Goal: Task Accomplishment & Management: Use online tool/utility

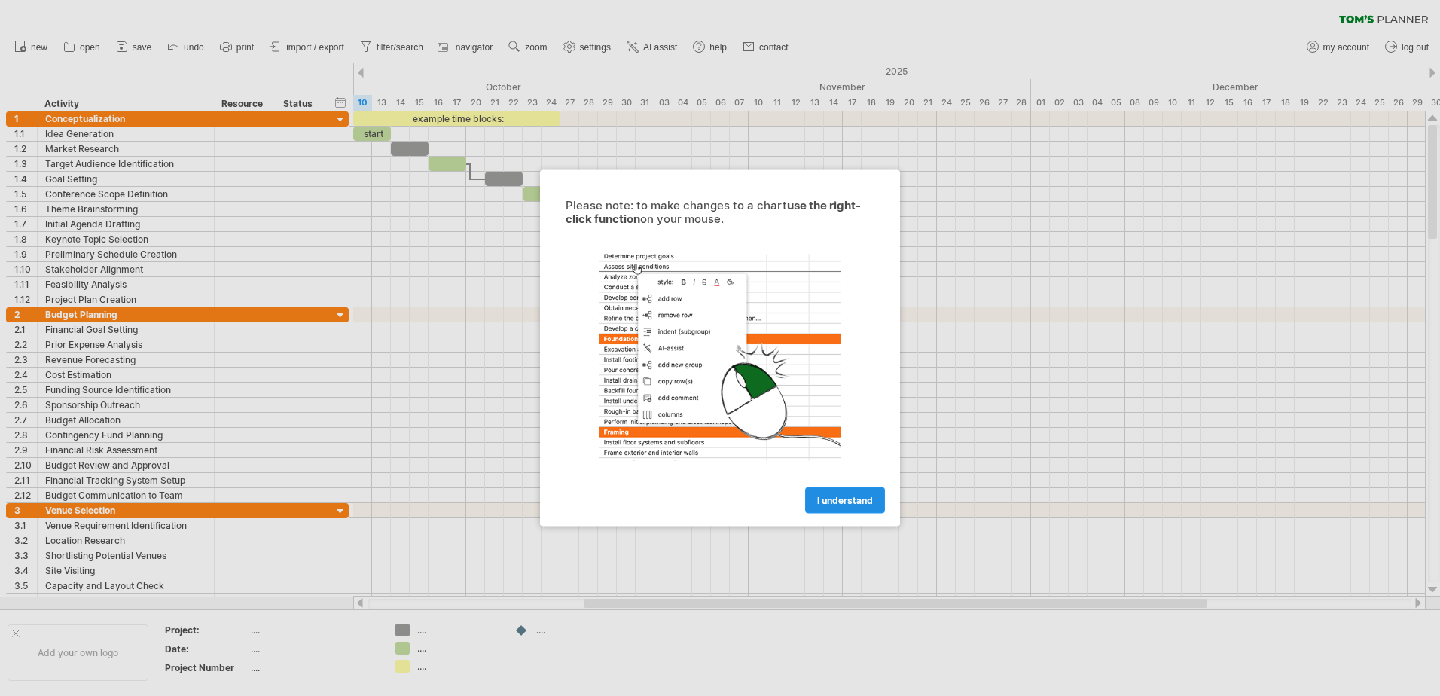
click at [833, 504] on span "I understand" at bounding box center [845, 500] width 56 height 11
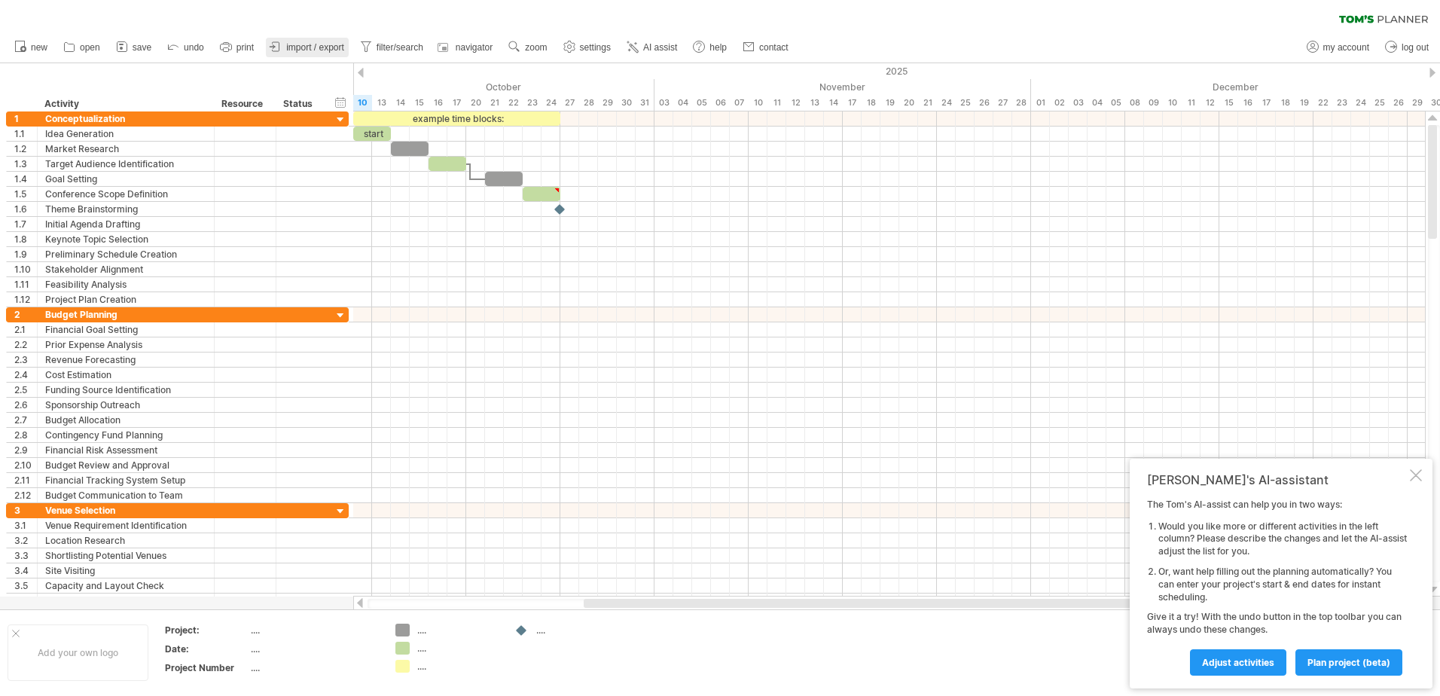
click at [317, 49] on span "import / export" at bounding box center [315, 47] width 58 height 11
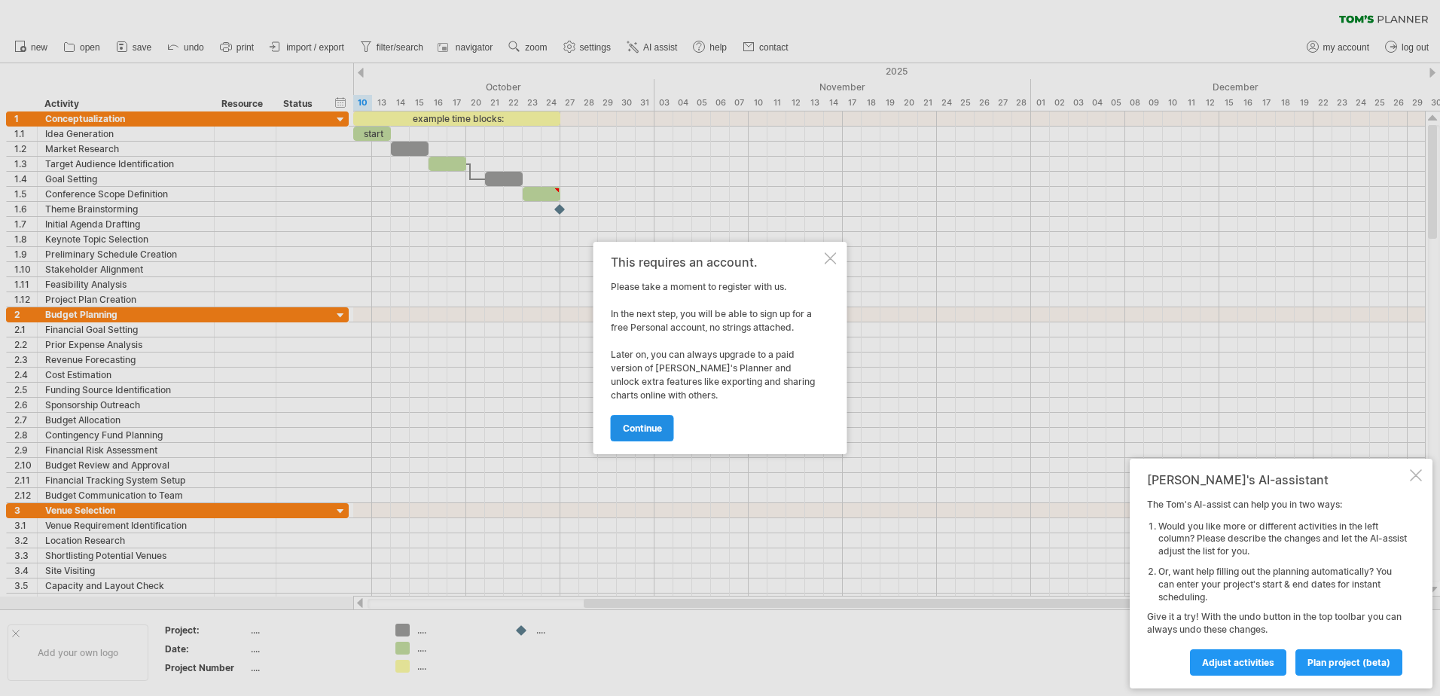
click at [656, 420] on link "continue" at bounding box center [642, 428] width 63 height 26
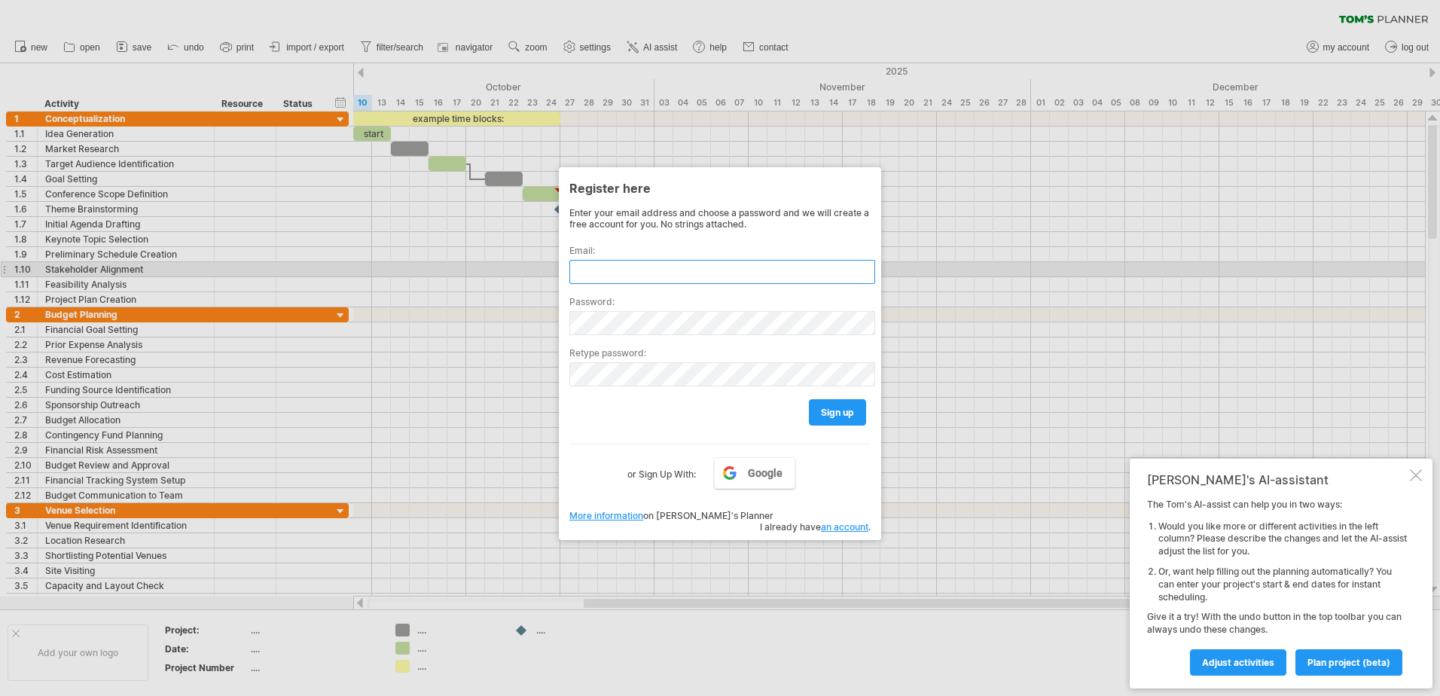
click at [596, 273] on input "text" at bounding box center [722, 272] width 306 height 24
type input "**********"
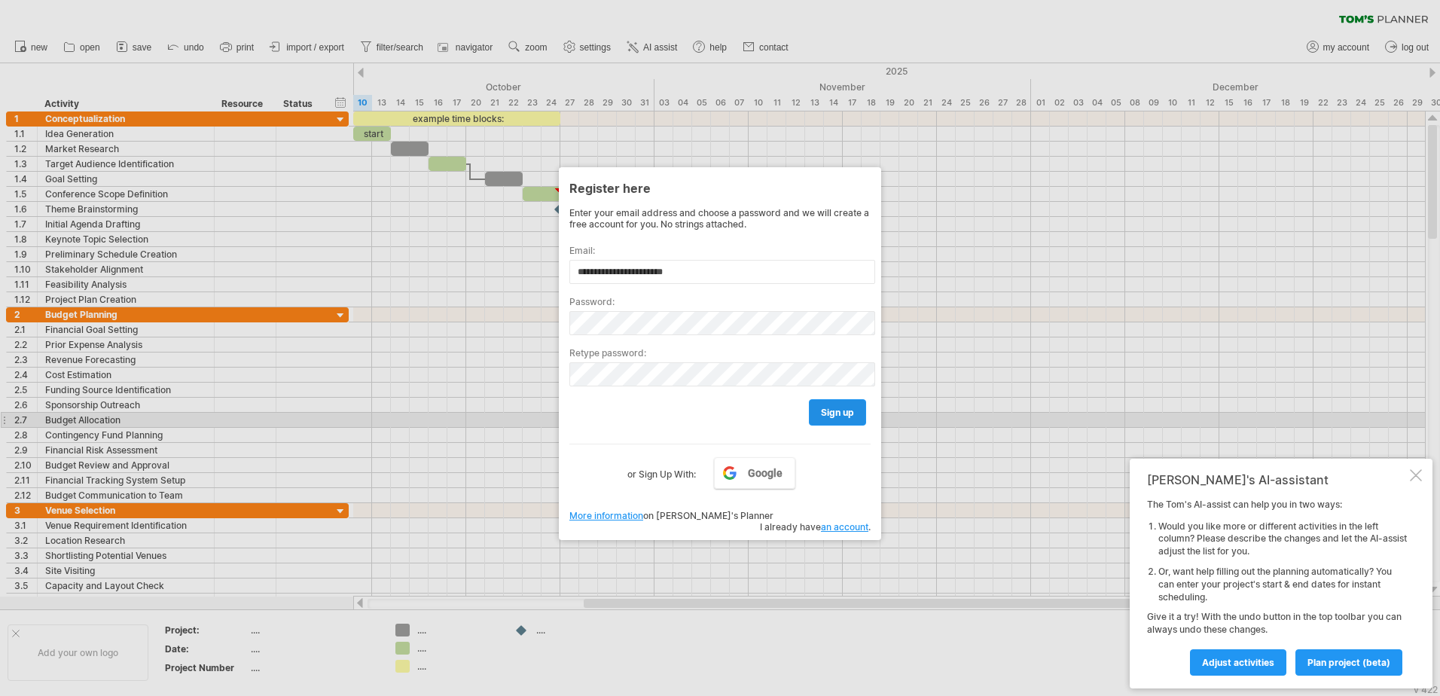
click at [815, 416] on link "sign up" at bounding box center [837, 412] width 57 height 26
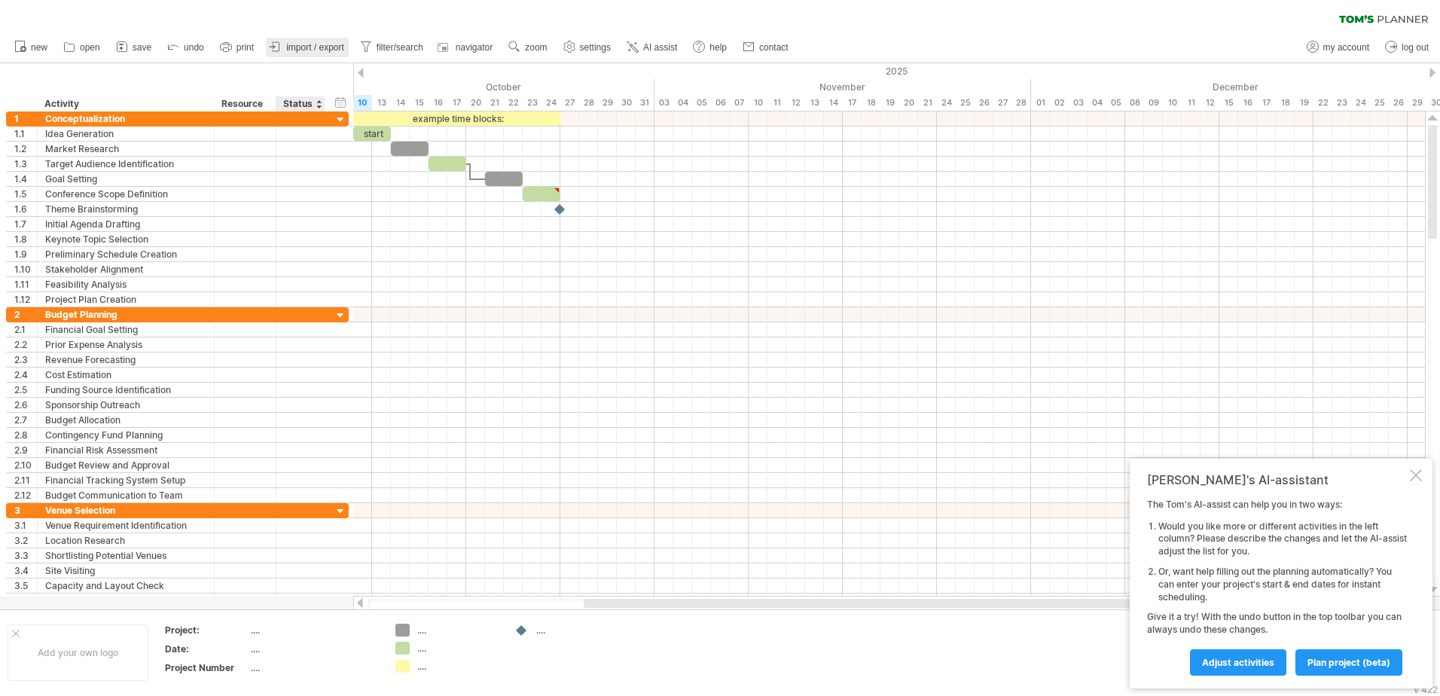
click at [315, 55] on link "import / export" at bounding box center [307, 48] width 83 height 20
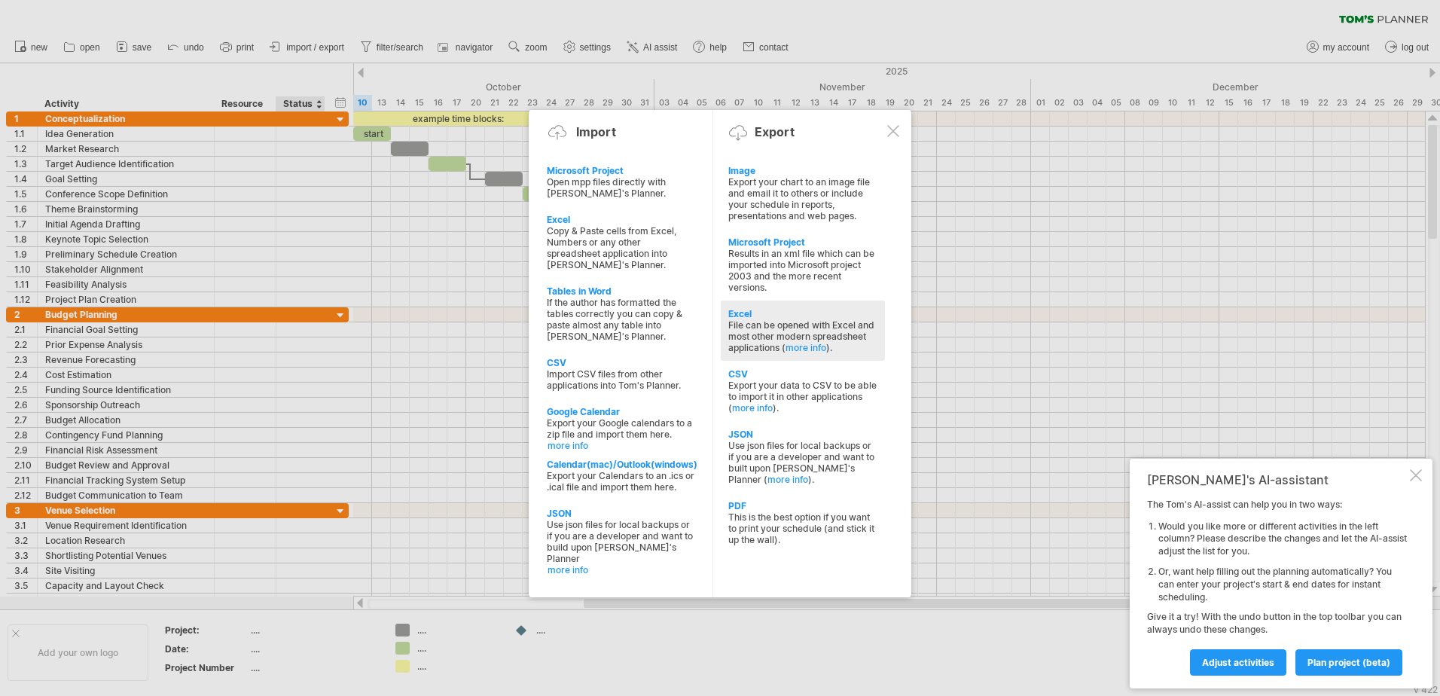
click at [767, 325] on div "File can be opened with Excel and most other modern spreadsheet applications ( …" at bounding box center [802, 336] width 149 height 34
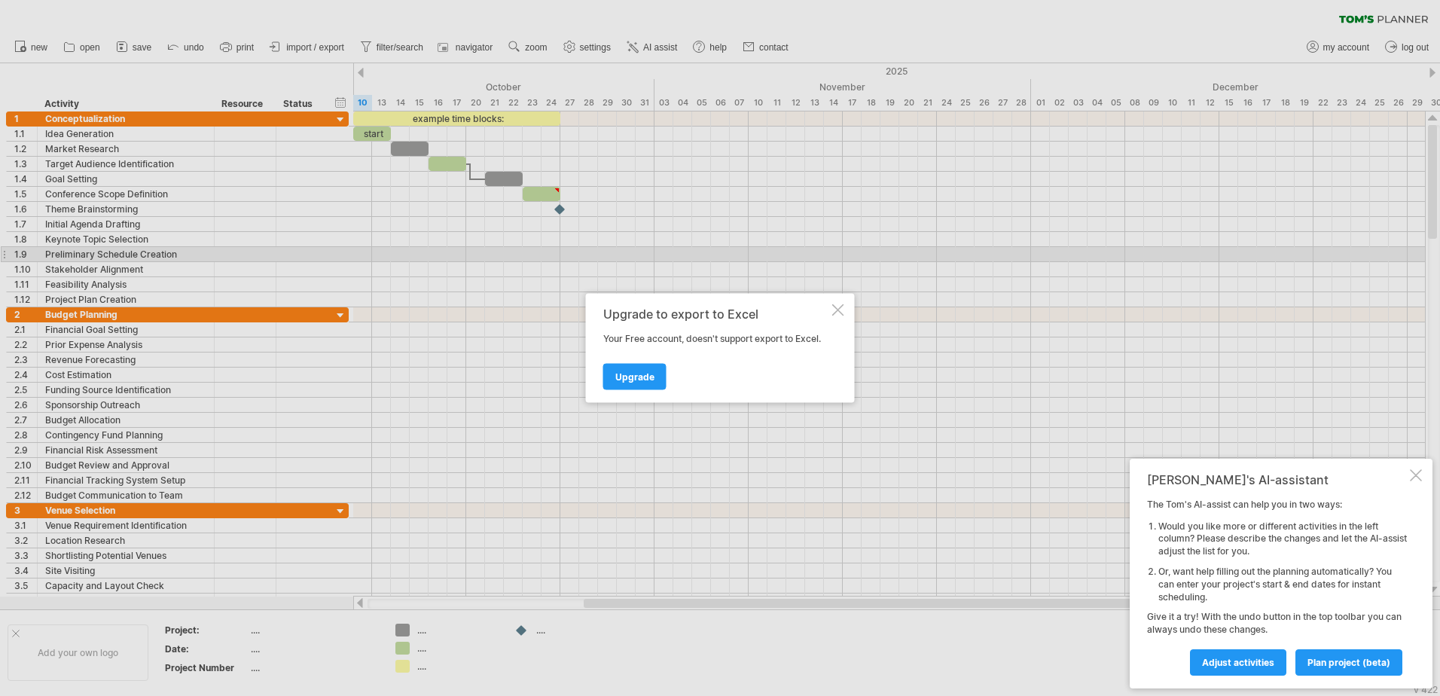
click at [414, 259] on div at bounding box center [720, 348] width 1440 height 696
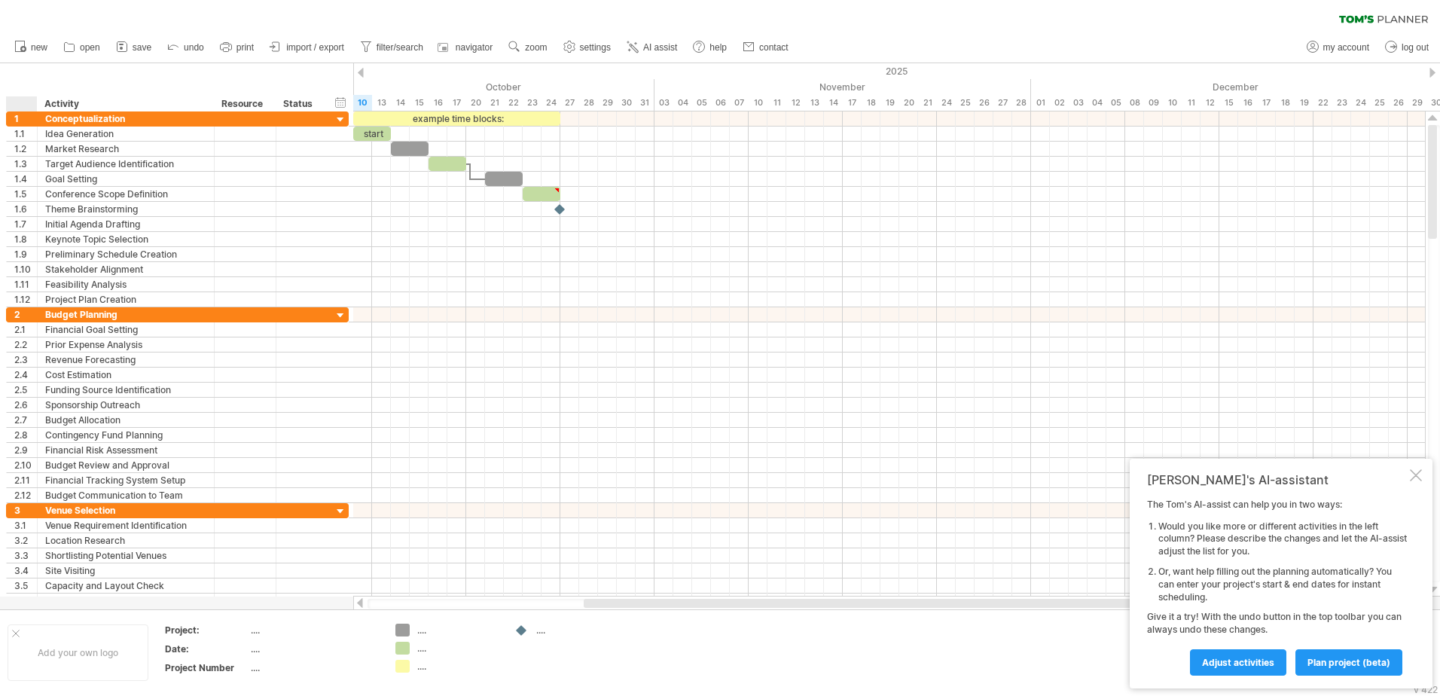
click at [26, 77] on div "hide start/end/duration show start/end/duration ******** Activity ******** Reso…" at bounding box center [176, 87] width 353 height 48
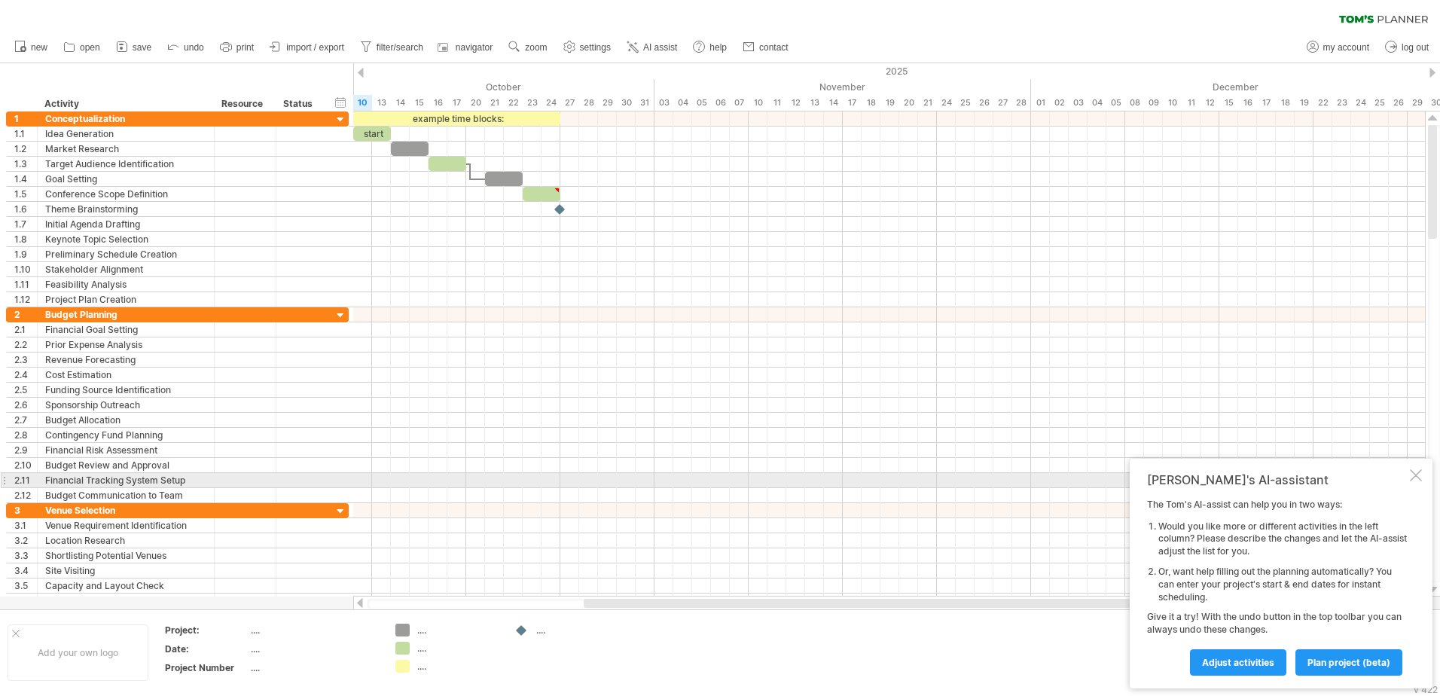
click at [1414, 475] on div at bounding box center [1416, 475] width 12 height 12
